Goal: Navigation & Orientation: Find specific page/section

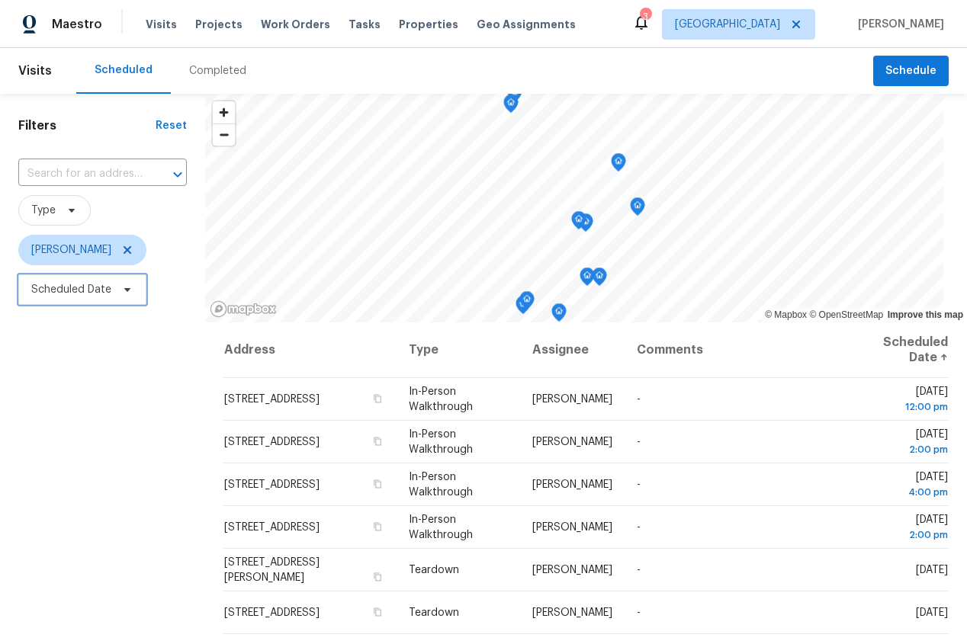
click at [65, 288] on span "Scheduled Date" at bounding box center [71, 289] width 80 height 15
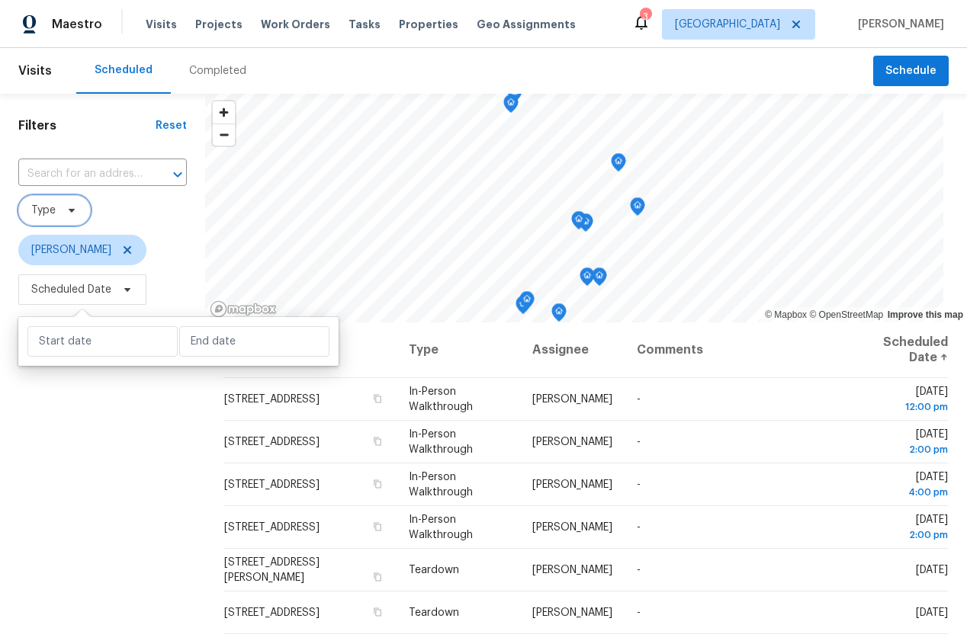
click at [63, 207] on span at bounding box center [69, 210] width 17 height 12
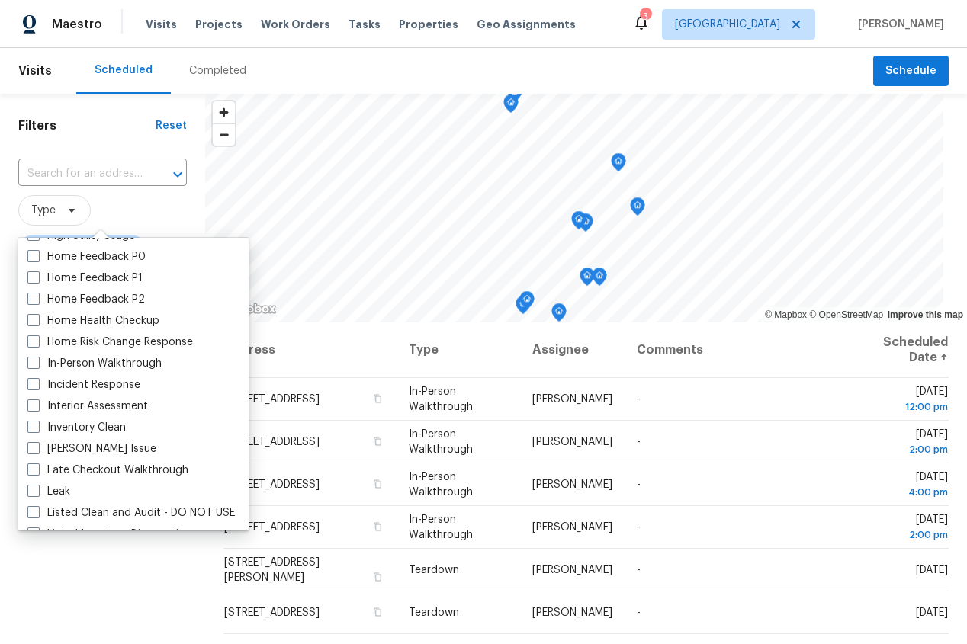
scroll to position [487, 0]
click at [88, 363] on label "In-Person Walkthrough" at bounding box center [94, 361] width 134 height 15
click at [37, 363] on input "In-Person Walkthrough" at bounding box center [32, 359] width 10 height 10
checkbox input "true"
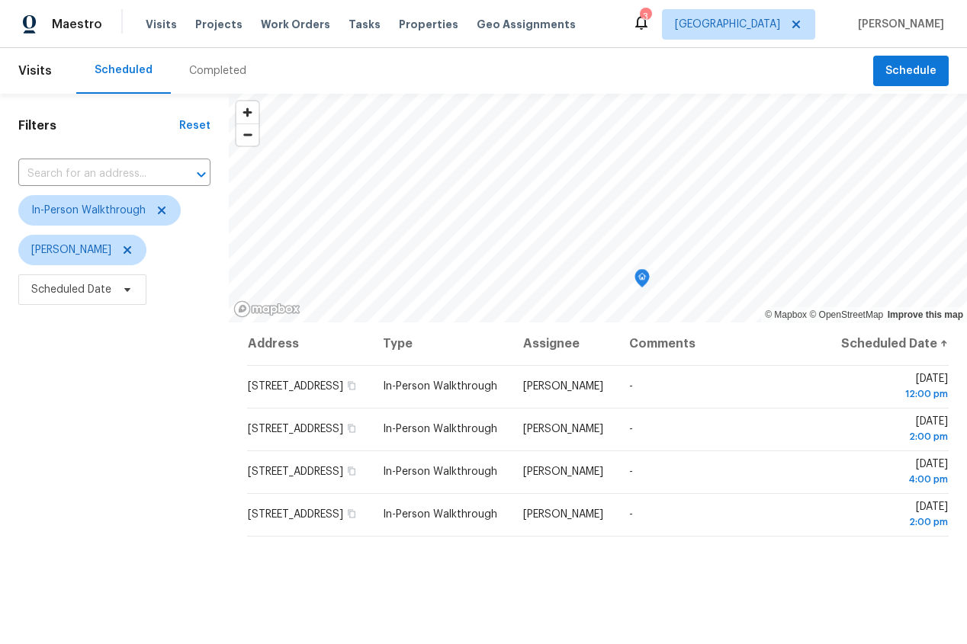
click at [98, 579] on div "Filters Reset ​ In-Person Walkthrough [PERSON_NAME] Scheduled Date" at bounding box center [114, 466] width 229 height 744
click at [361, 178] on icon "Map marker" at bounding box center [361, 174] width 14 height 18
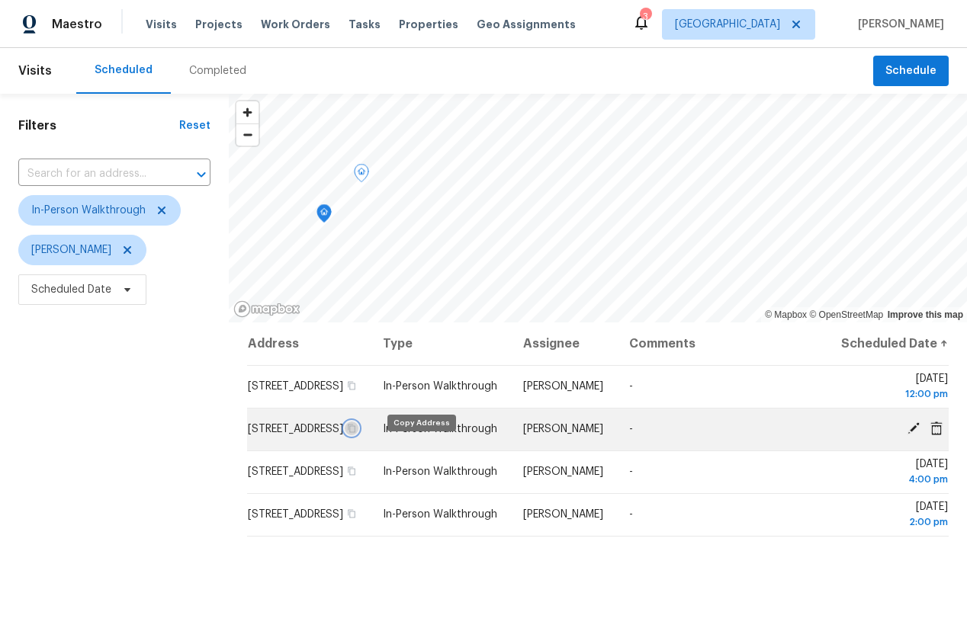
click at [355, 433] on icon "button" at bounding box center [352, 429] width 8 height 8
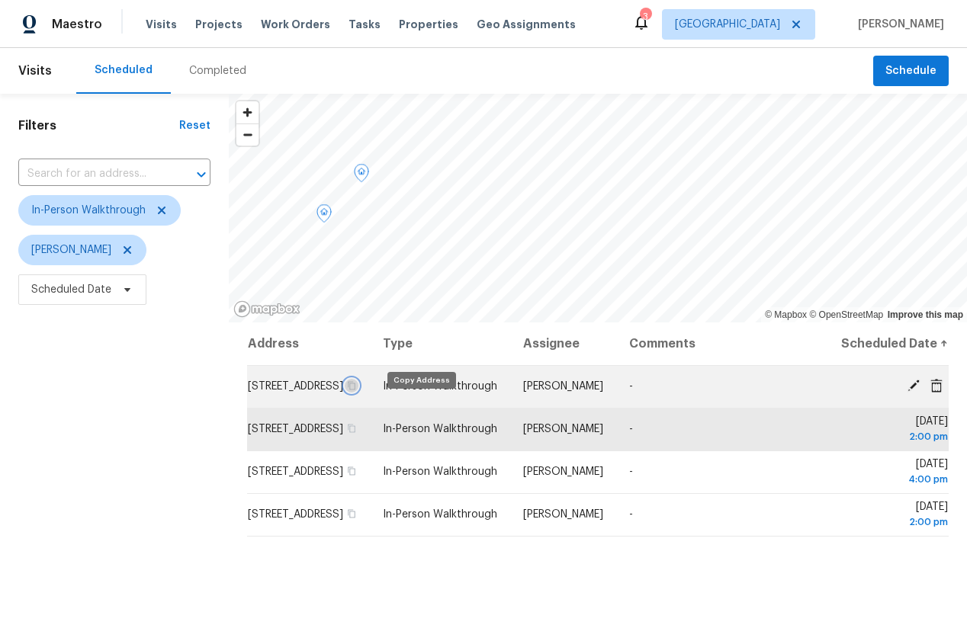
click at [356, 390] on icon "button" at bounding box center [351, 385] width 9 height 9
click at [355, 390] on icon "button" at bounding box center [352, 386] width 8 height 8
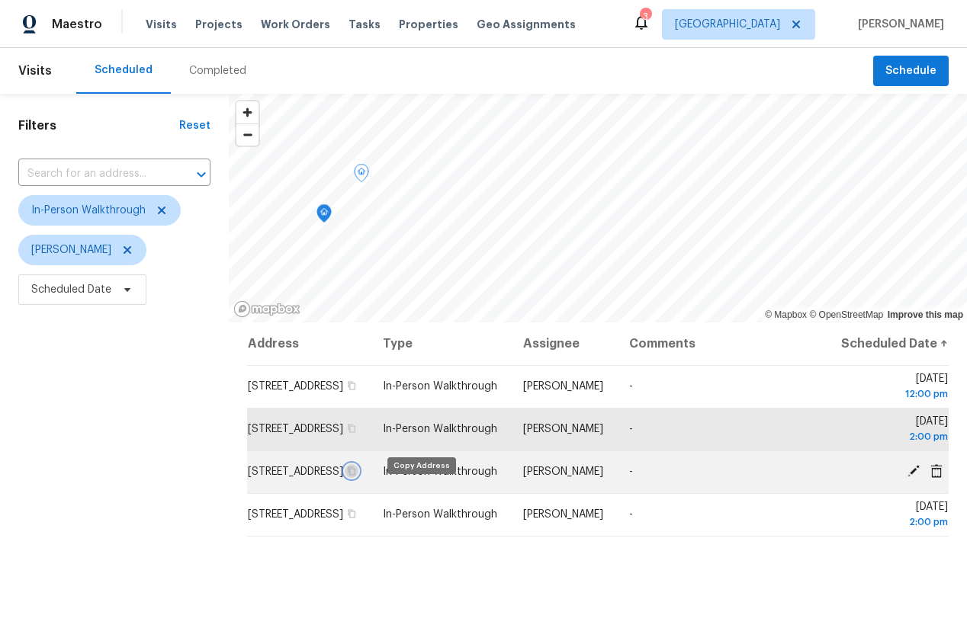
click at [356, 476] on icon "button" at bounding box center [351, 471] width 9 height 9
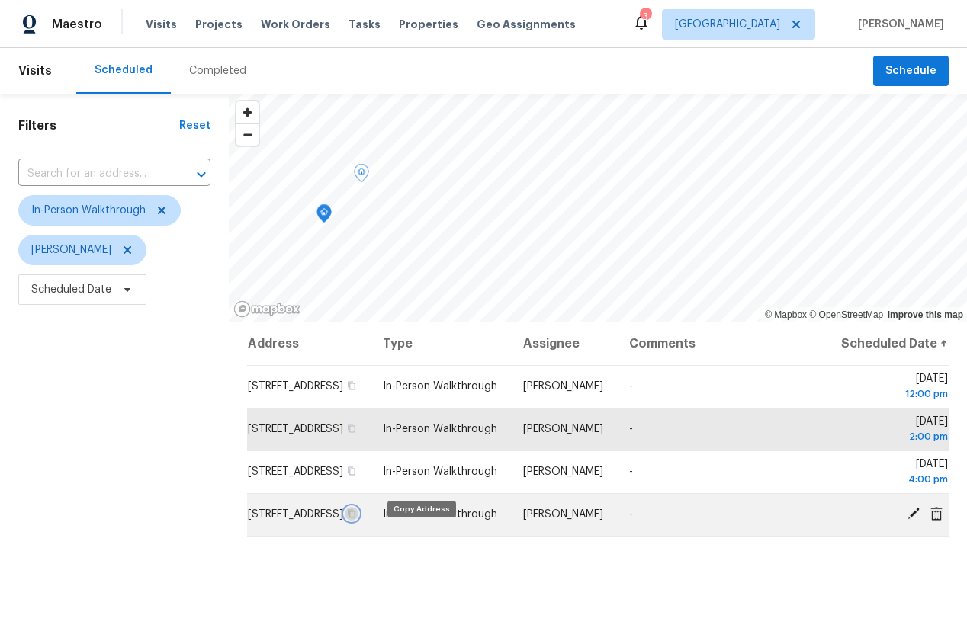
click at [356, 518] on icon "button" at bounding box center [351, 513] width 9 height 9
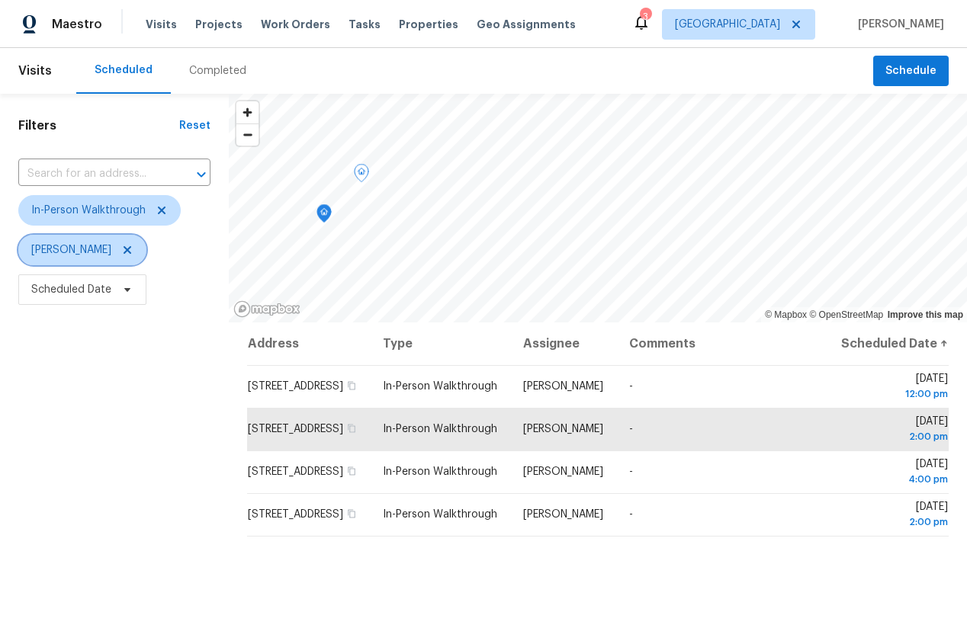
click at [121, 248] on icon at bounding box center [127, 250] width 12 height 12
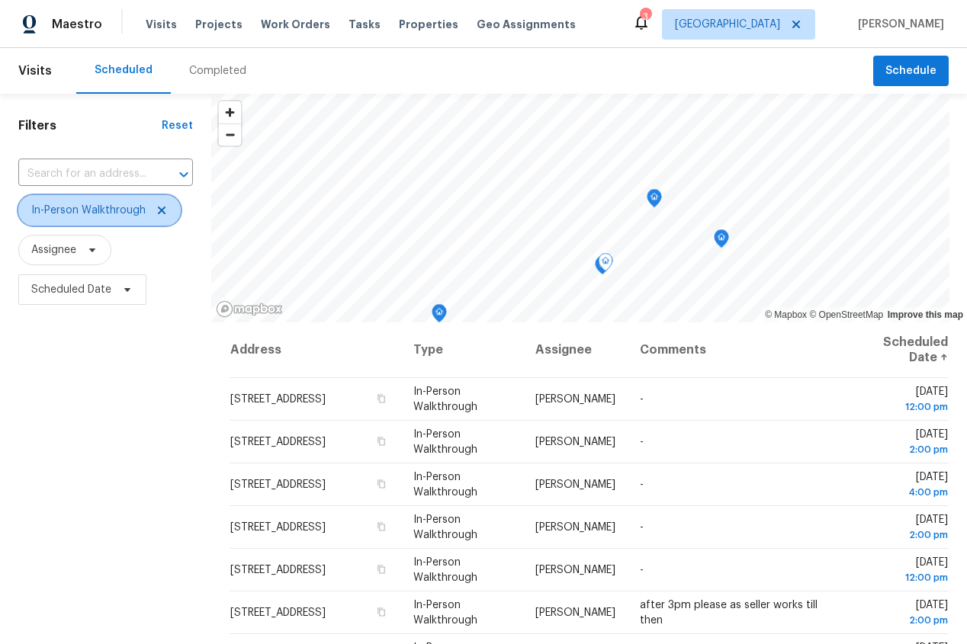
click at [159, 210] on icon at bounding box center [162, 211] width 8 height 8
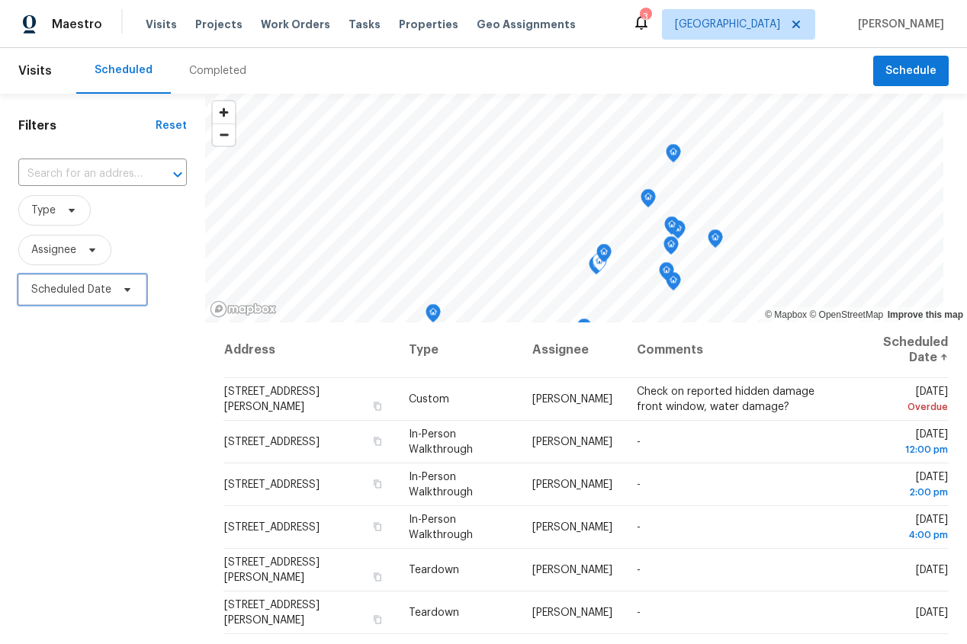
click at [98, 294] on span "Scheduled Date" at bounding box center [71, 289] width 80 height 15
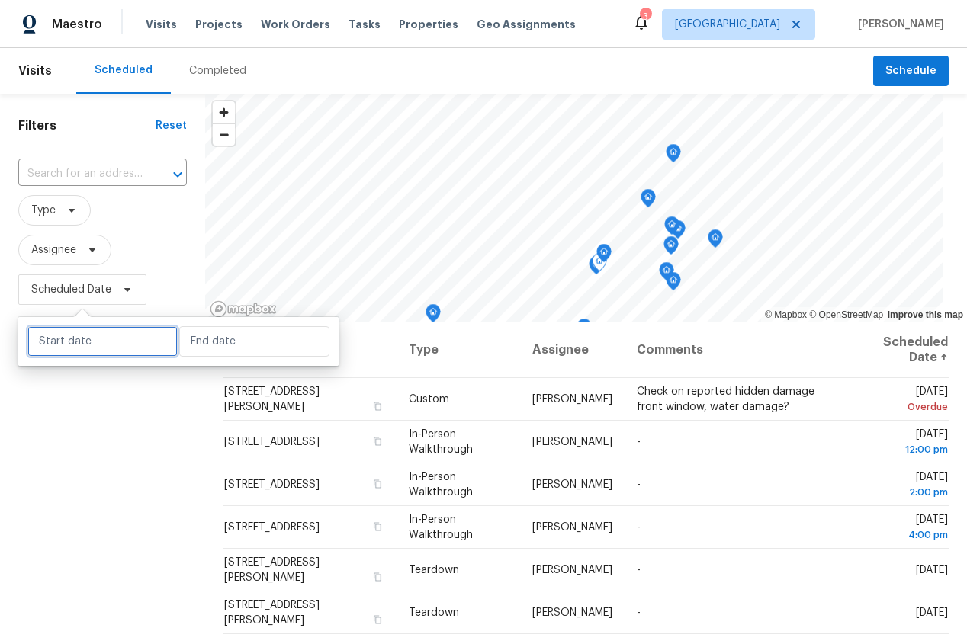
click at [104, 343] on input "text" at bounding box center [102, 341] width 150 height 30
select select "9"
select select "2025"
select select "10"
select select "2025"
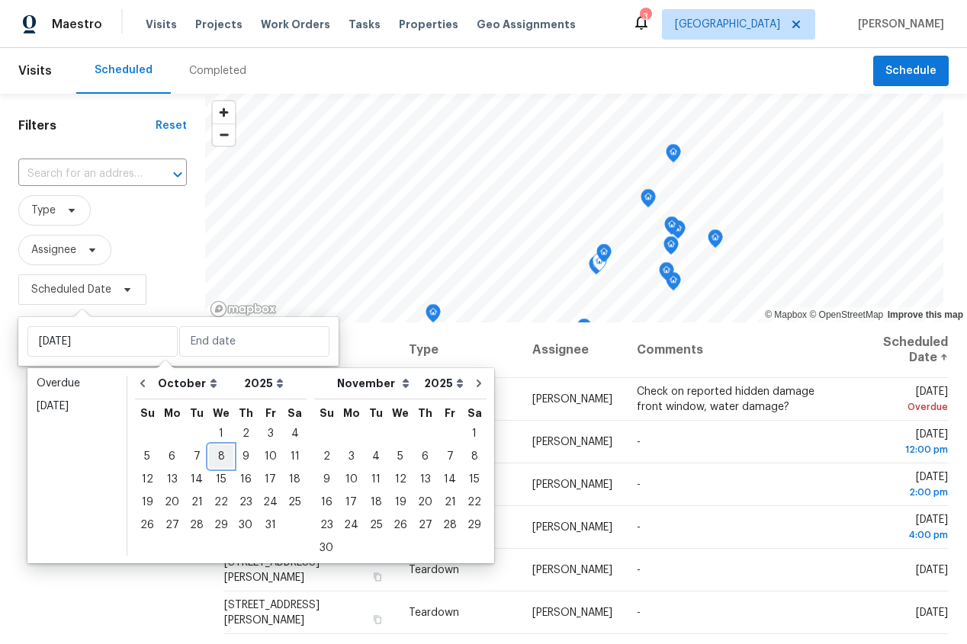
click at [223, 461] on div "8" at bounding box center [221, 456] width 24 height 21
type input "[DATE]"
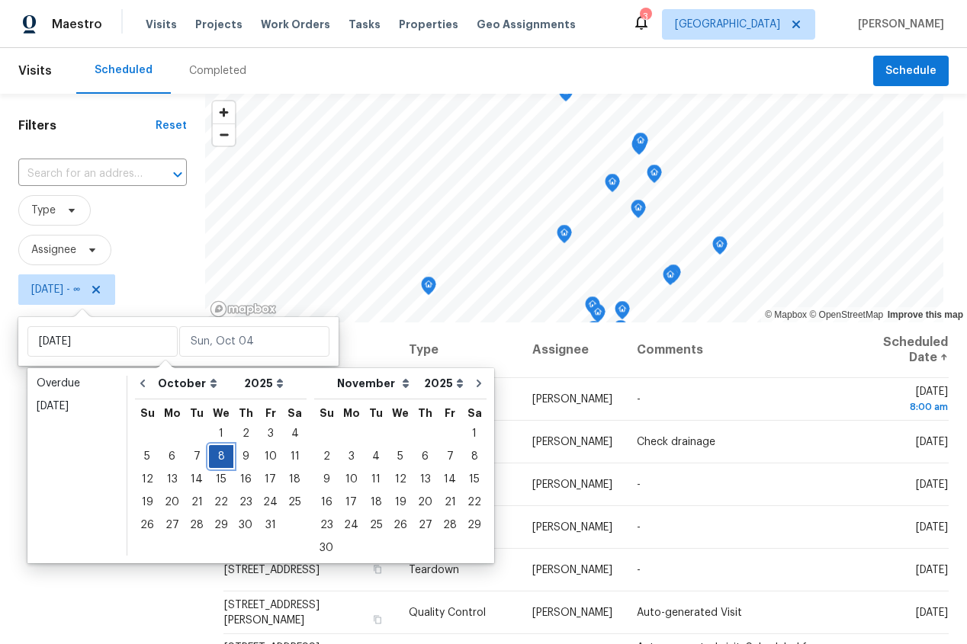
click at [222, 458] on div "8" at bounding box center [221, 456] width 24 height 21
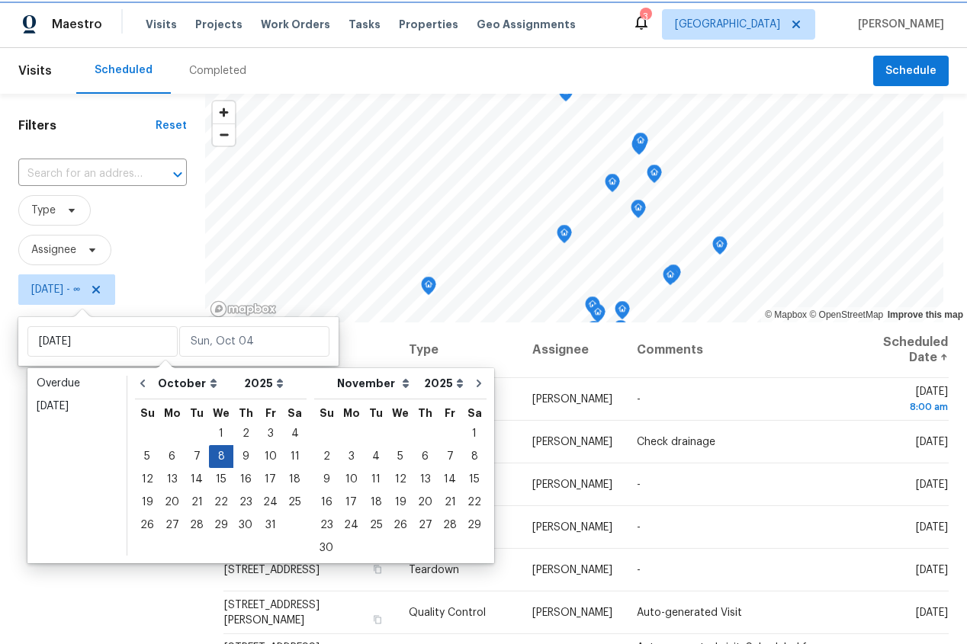
type input "[DATE]"
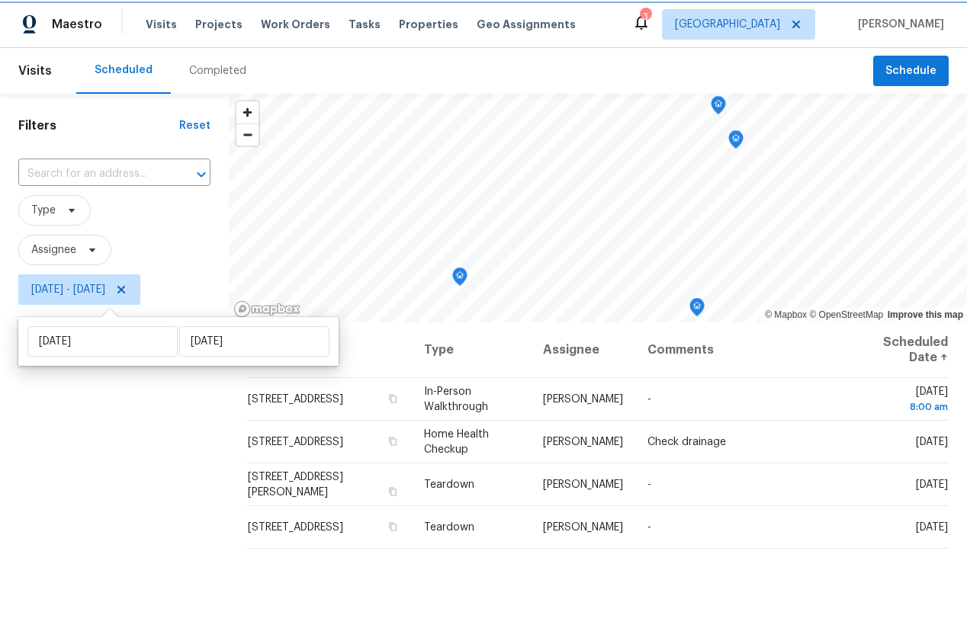
click at [125, 292] on icon at bounding box center [121, 290] width 8 height 8
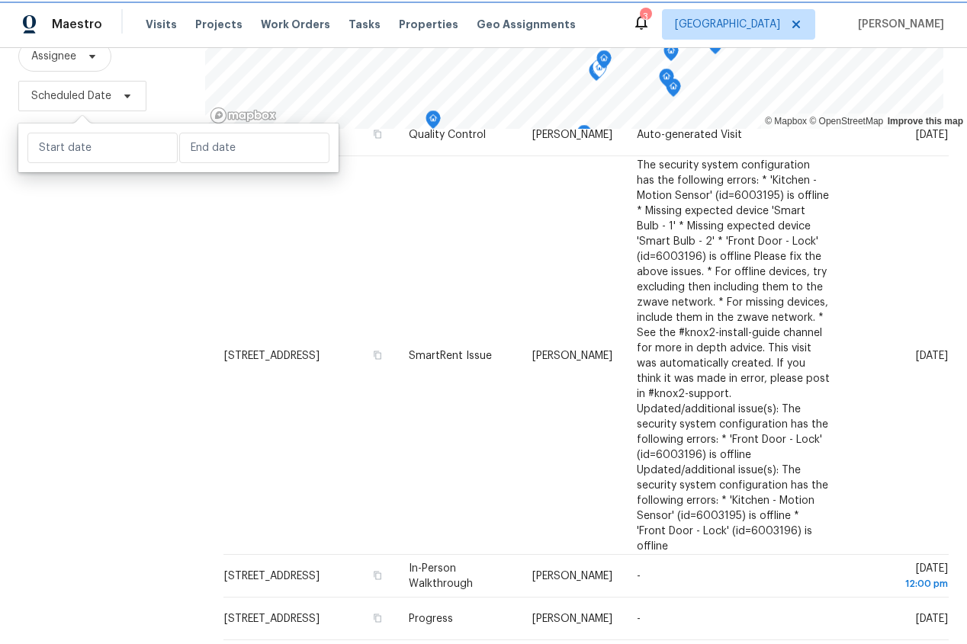
scroll to position [550, 0]
